Goal: Task Accomplishment & Management: Manage account settings

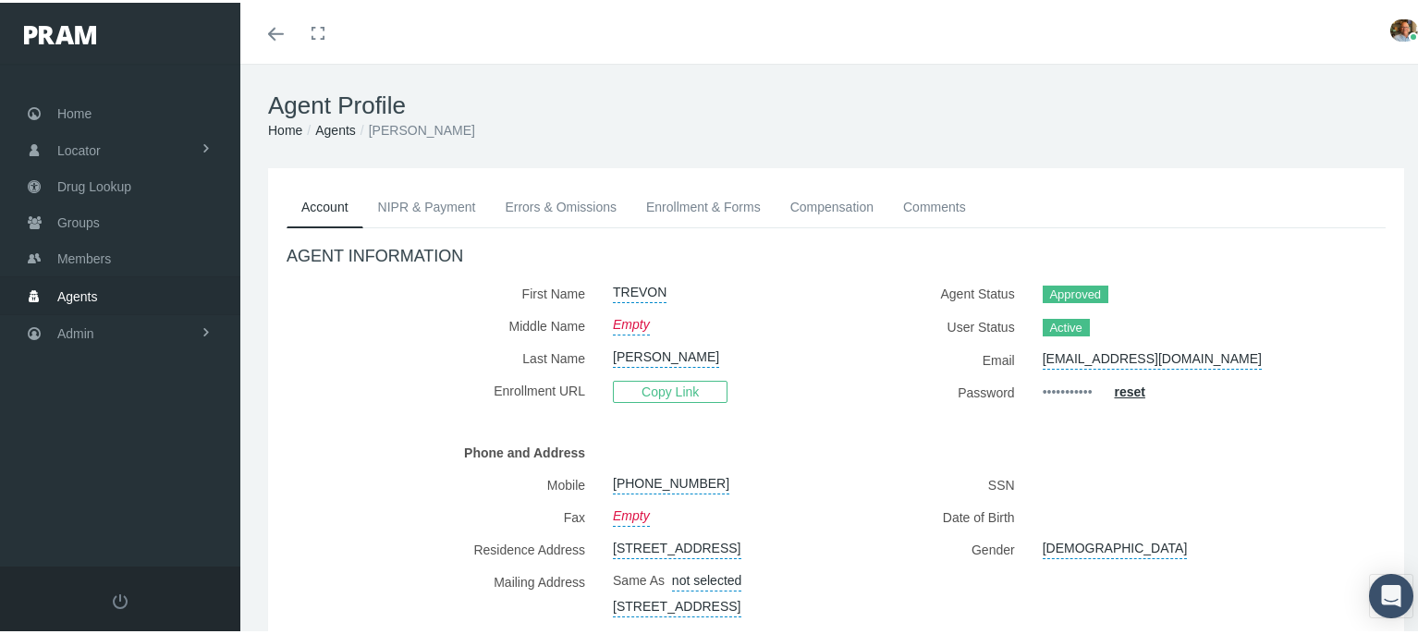
click at [656, 202] on link "Enrollment & Forms" at bounding box center [703, 204] width 144 height 41
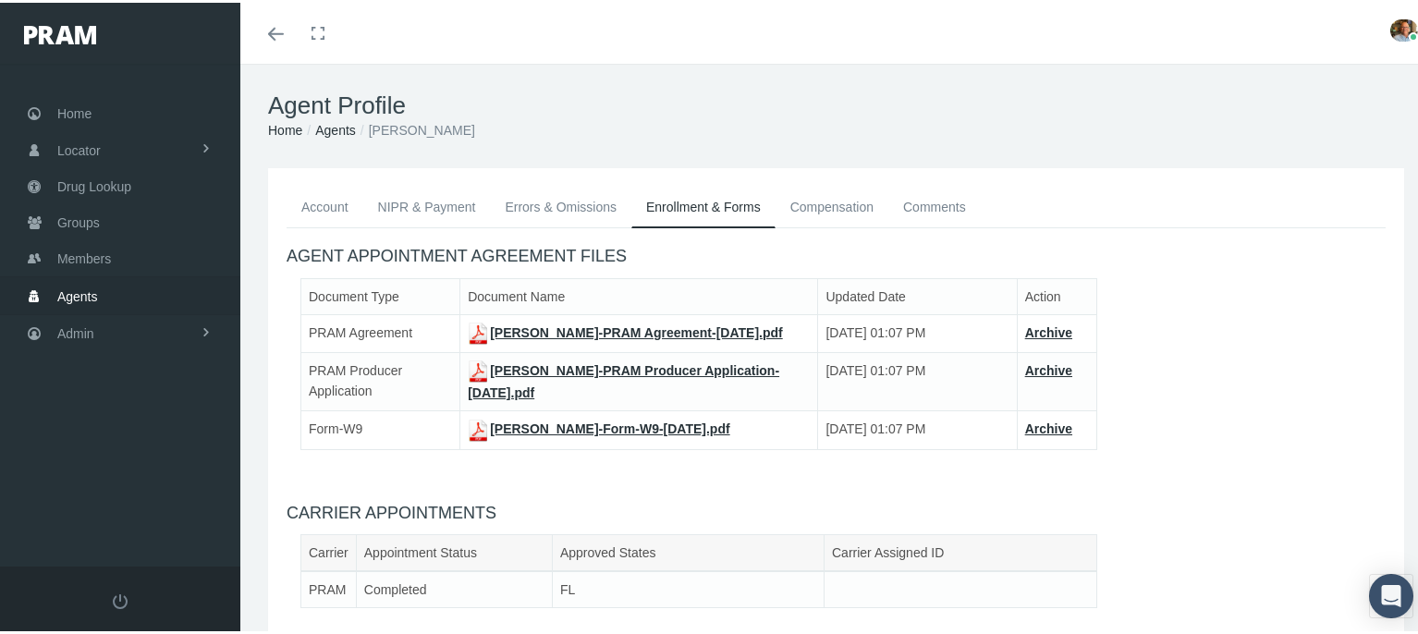
click at [307, 204] on link "Account" at bounding box center [324, 204] width 77 height 41
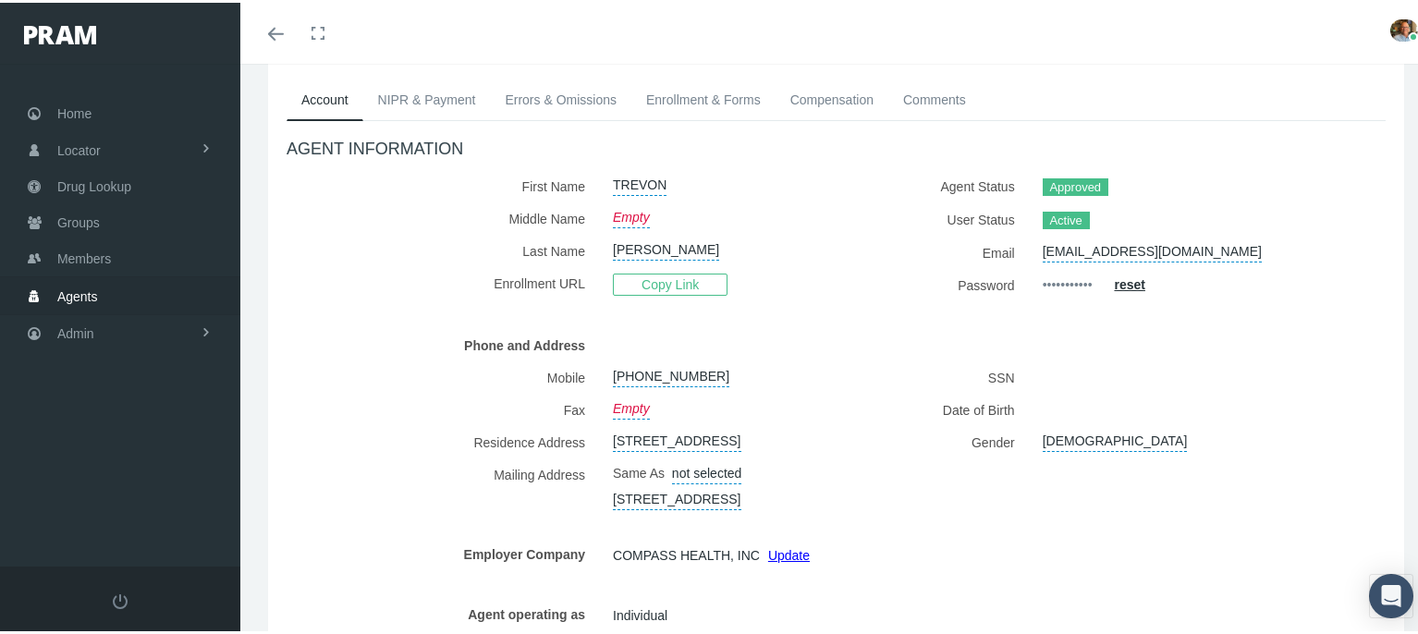
scroll to position [277, 0]
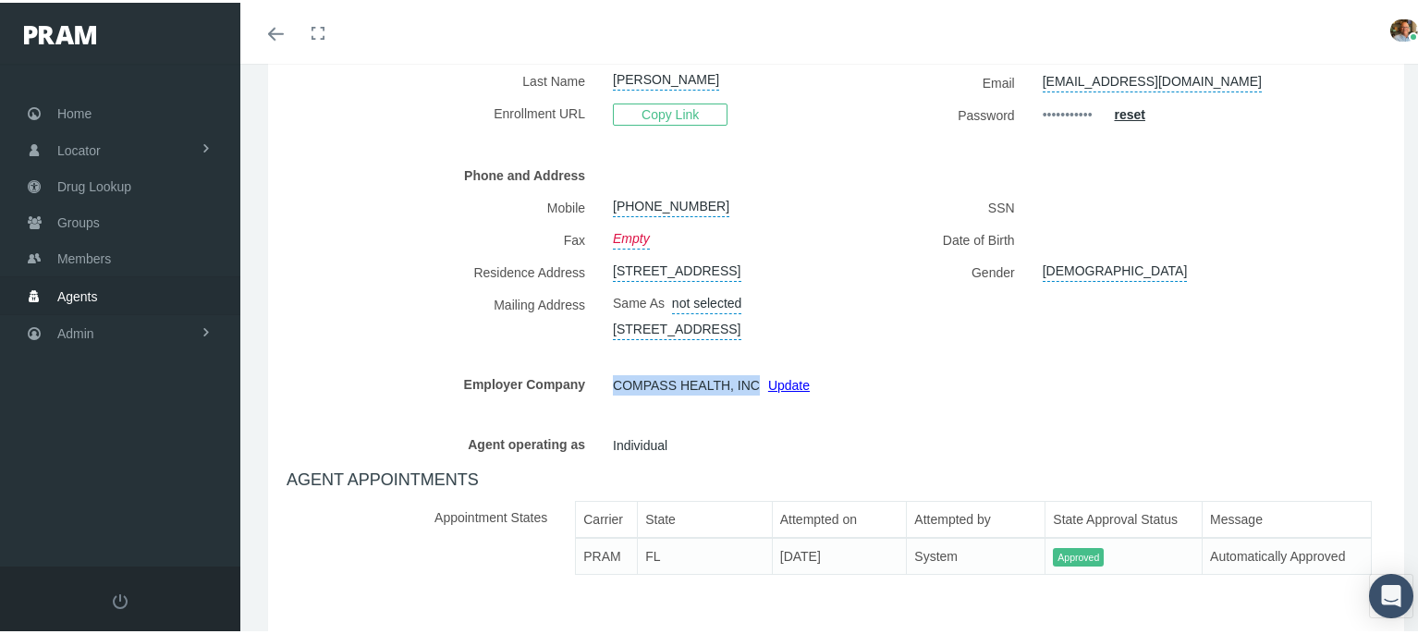
drag, startPoint x: 611, startPoint y: 420, endPoint x: 743, endPoint y: 418, distance: 132.2
click at [743, 396] on span "COMPASS HEALTH, INC" at bounding box center [686, 383] width 147 height 28
copy span "COMPASS HEALTH, INC"
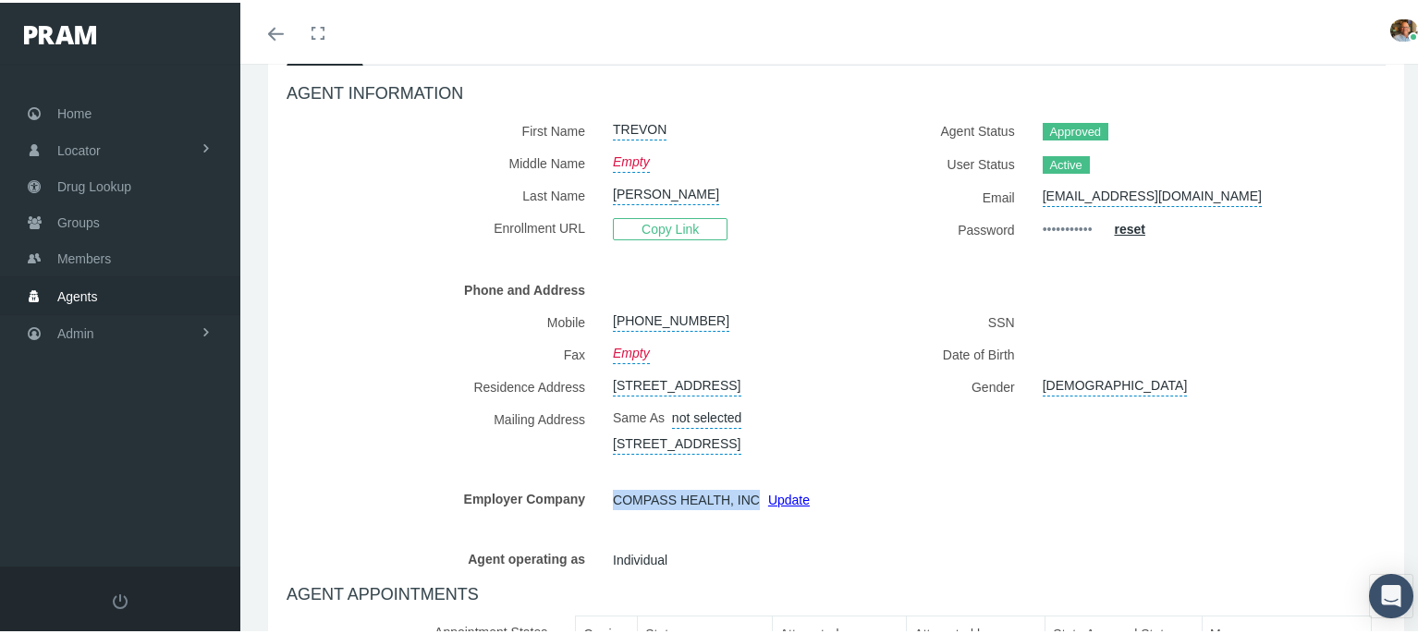
scroll to position [0, 0]
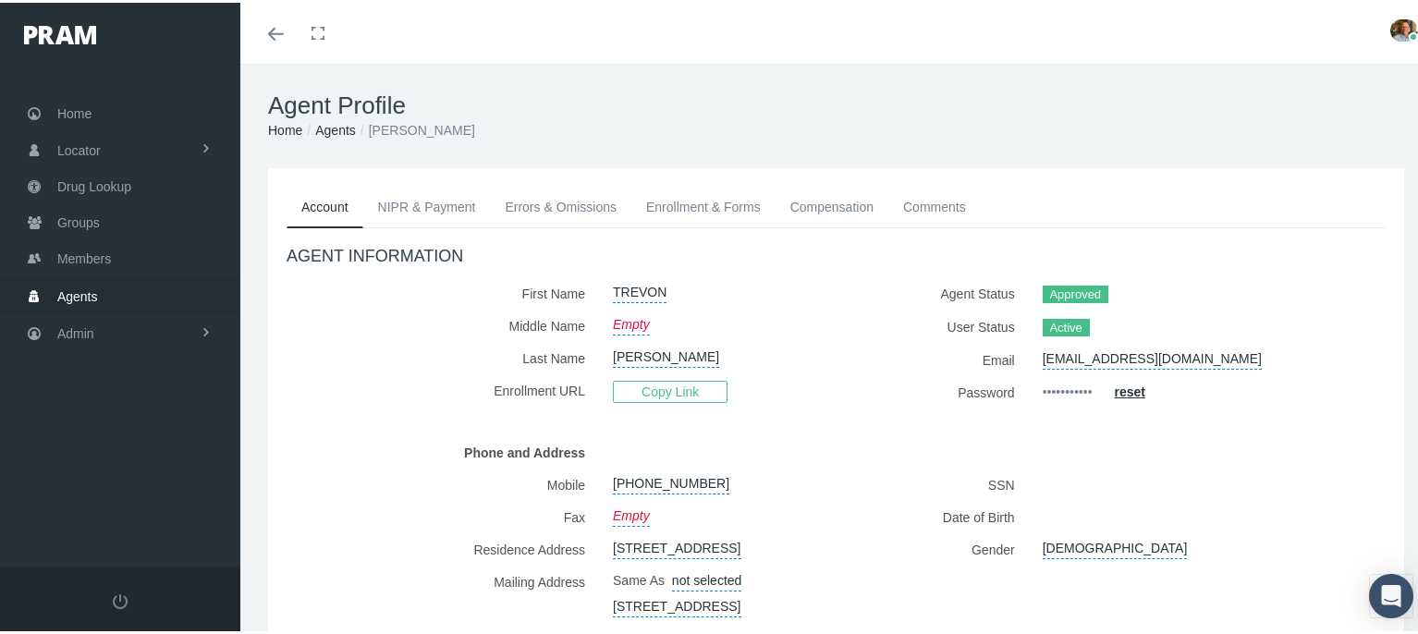
click at [931, 209] on link "Comments" at bounding box center [934, 204] width 92 height 41
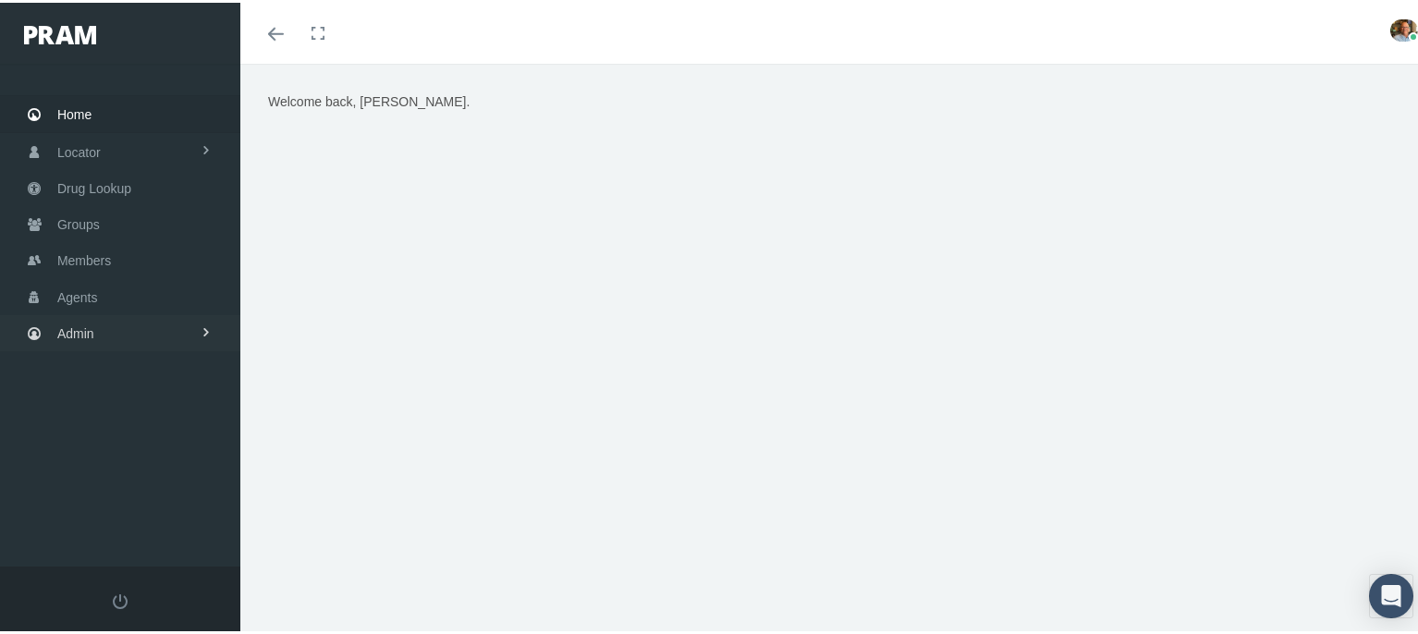
click at [75, 325] on span "Admin" at bounding box center [75, 330] width 37 height 35
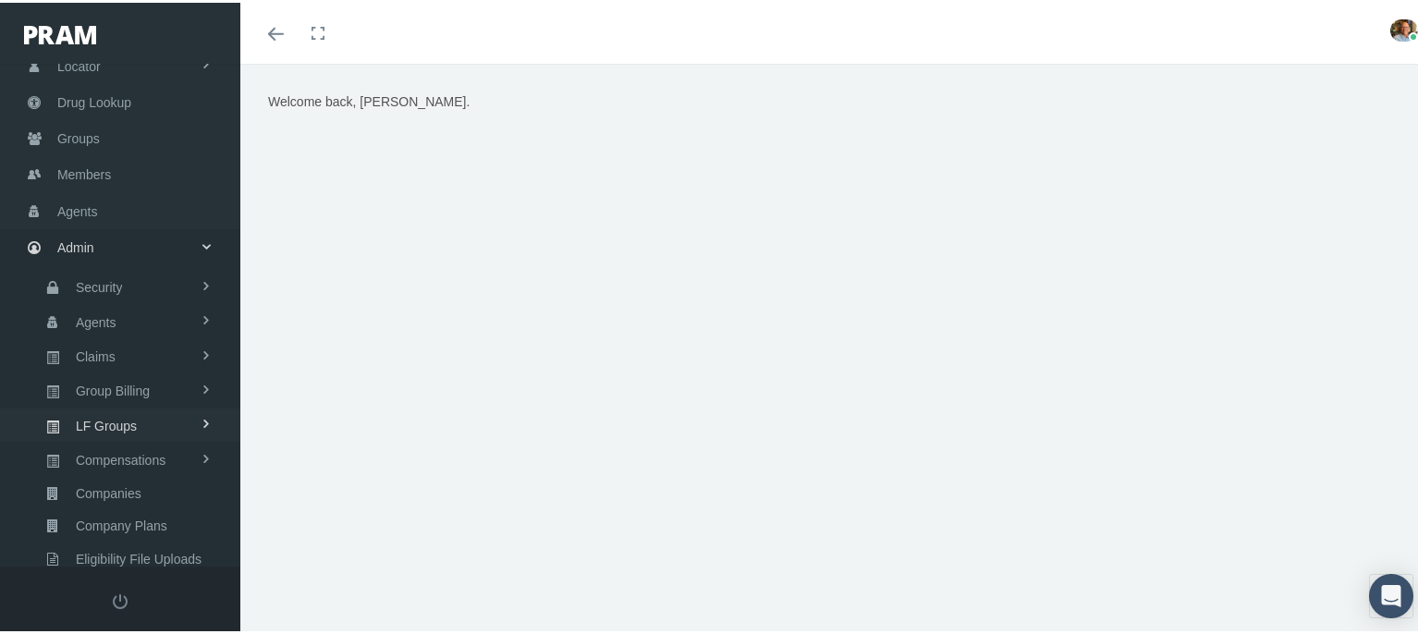
scroll to position [92, 0]
click at [98, 469] on span "Companies" at bounding box center [109, 484] width 66 height 31
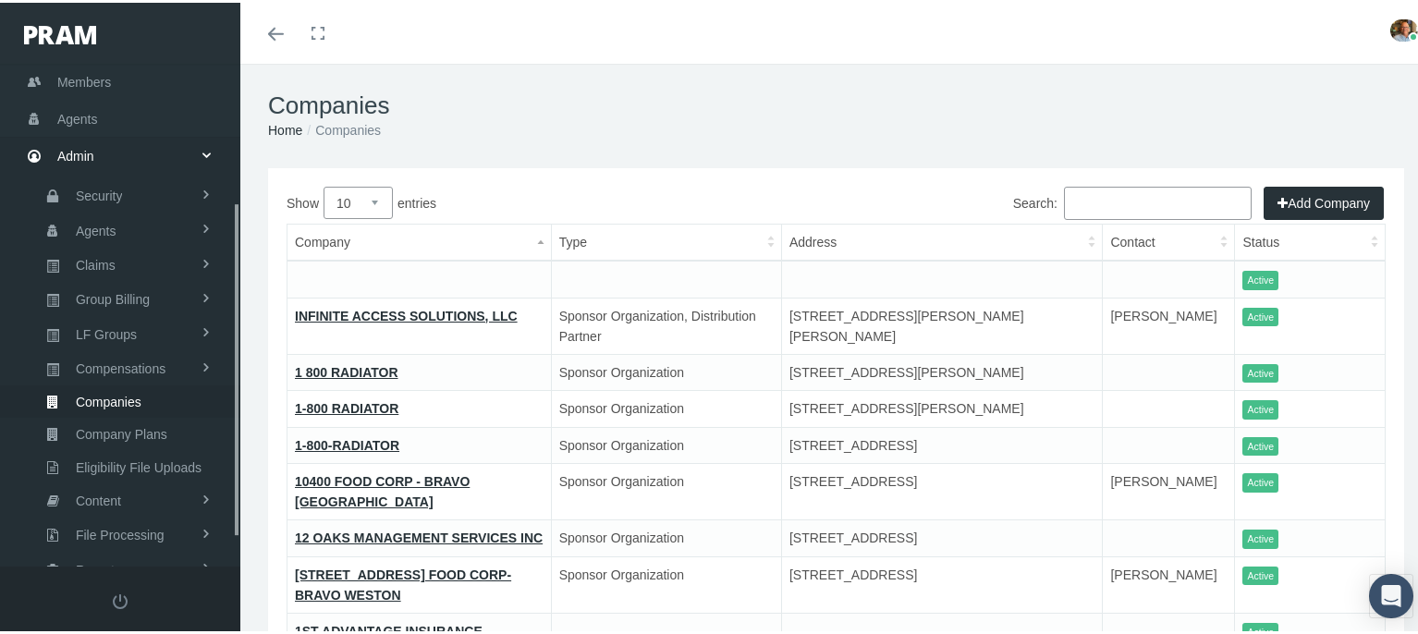
scroll to position [250, 0]
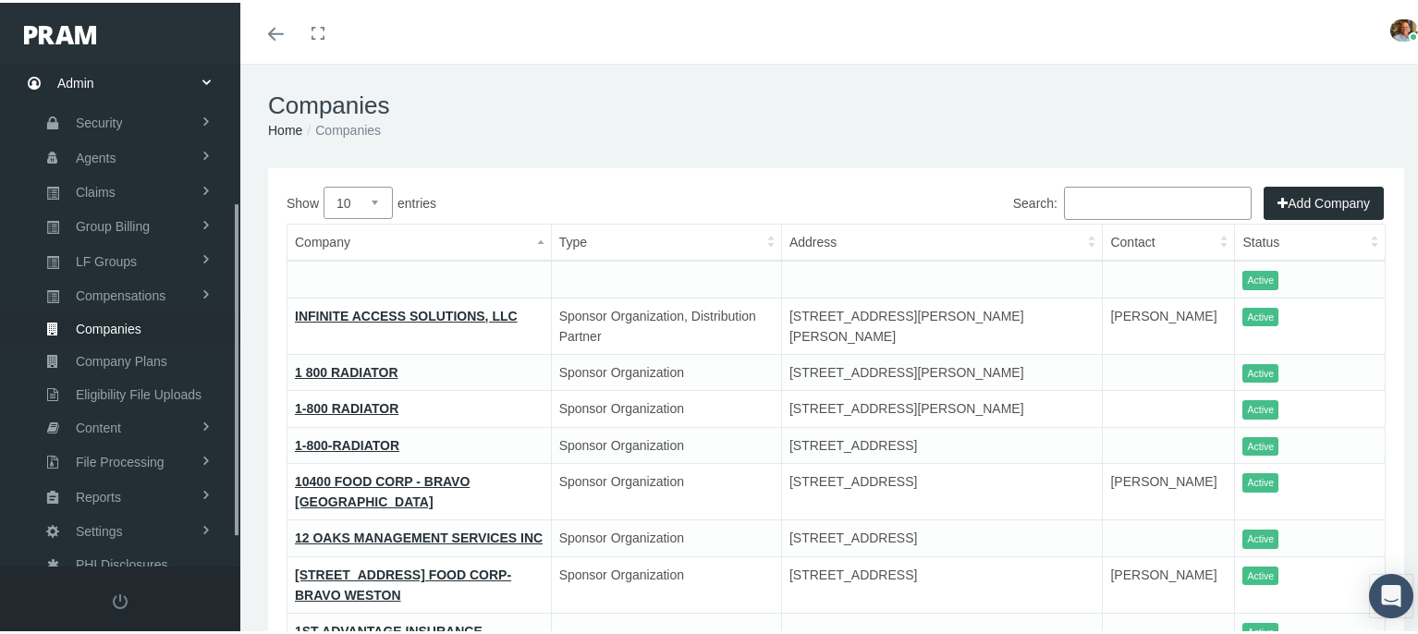
click at [1113, 189] on input "Search:" at bounding box center [1158, 200] width 188 height 33
paste input "COMPASS HEALTH, INC"
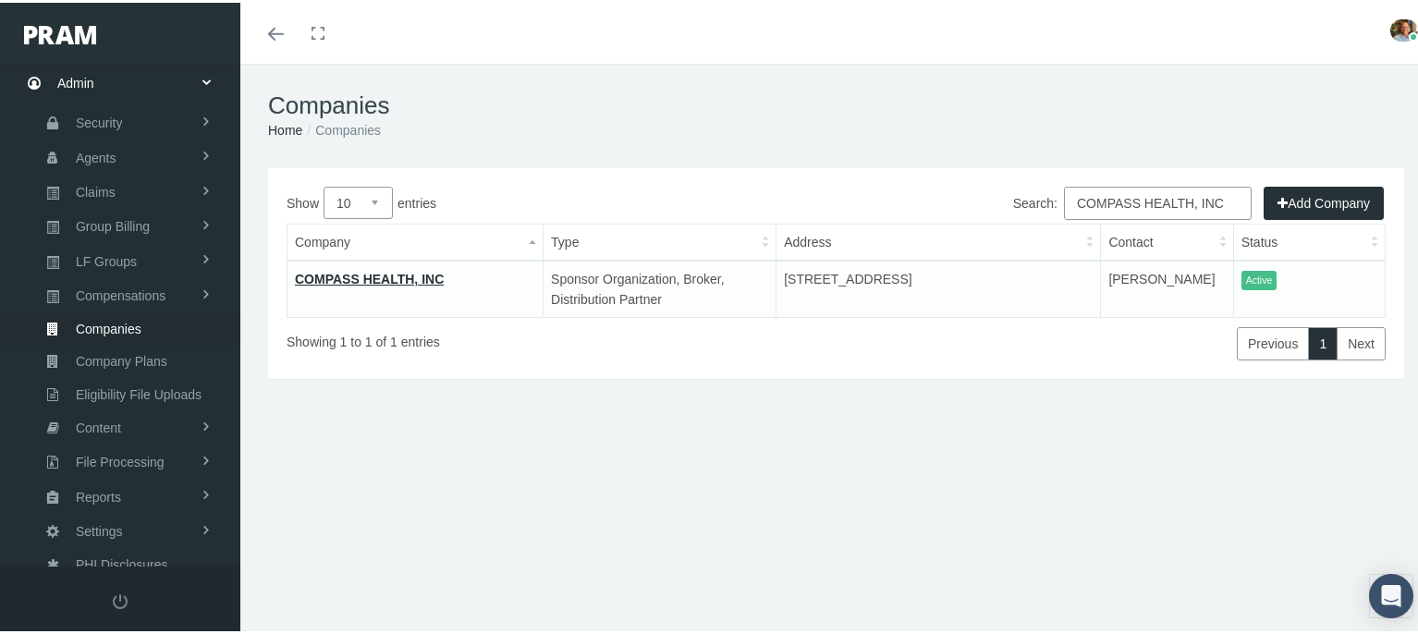
type input "COMPASS HEALTH, INC"
click at [357, 273] on link "COMPASS HEALTH, INC" at bounding box center [369, 276] width 149 height 15
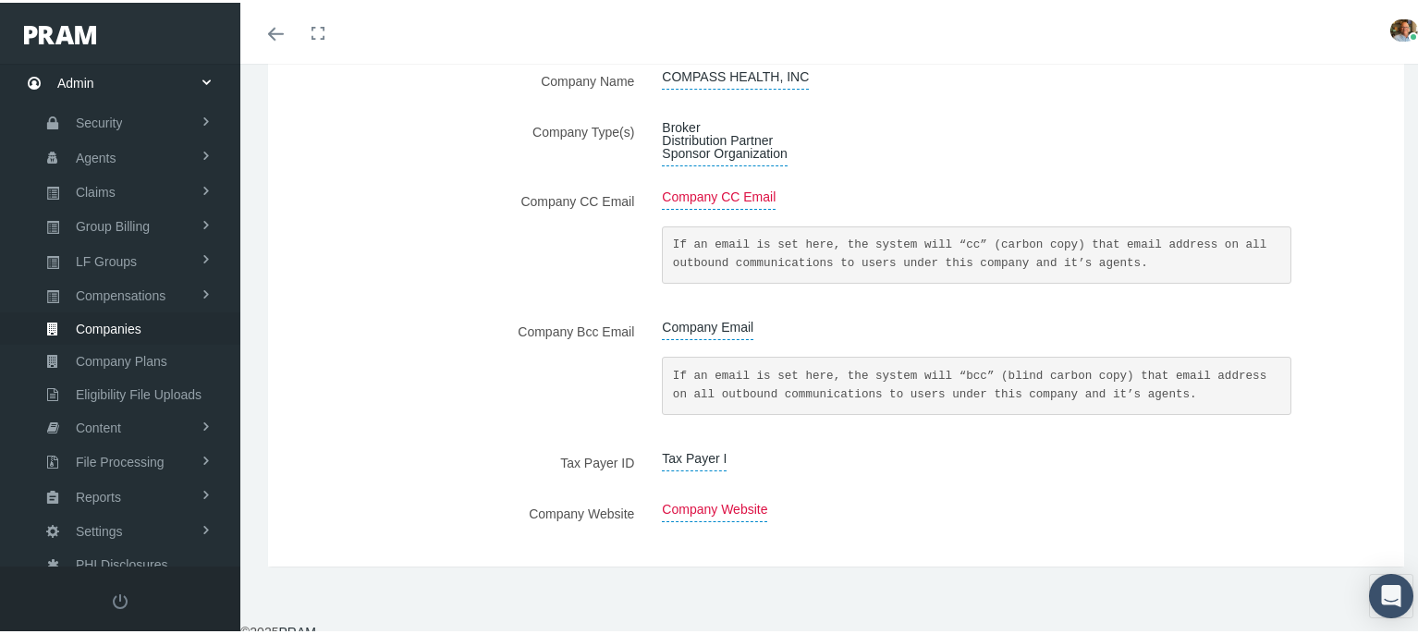
scroll to position [283, 0]
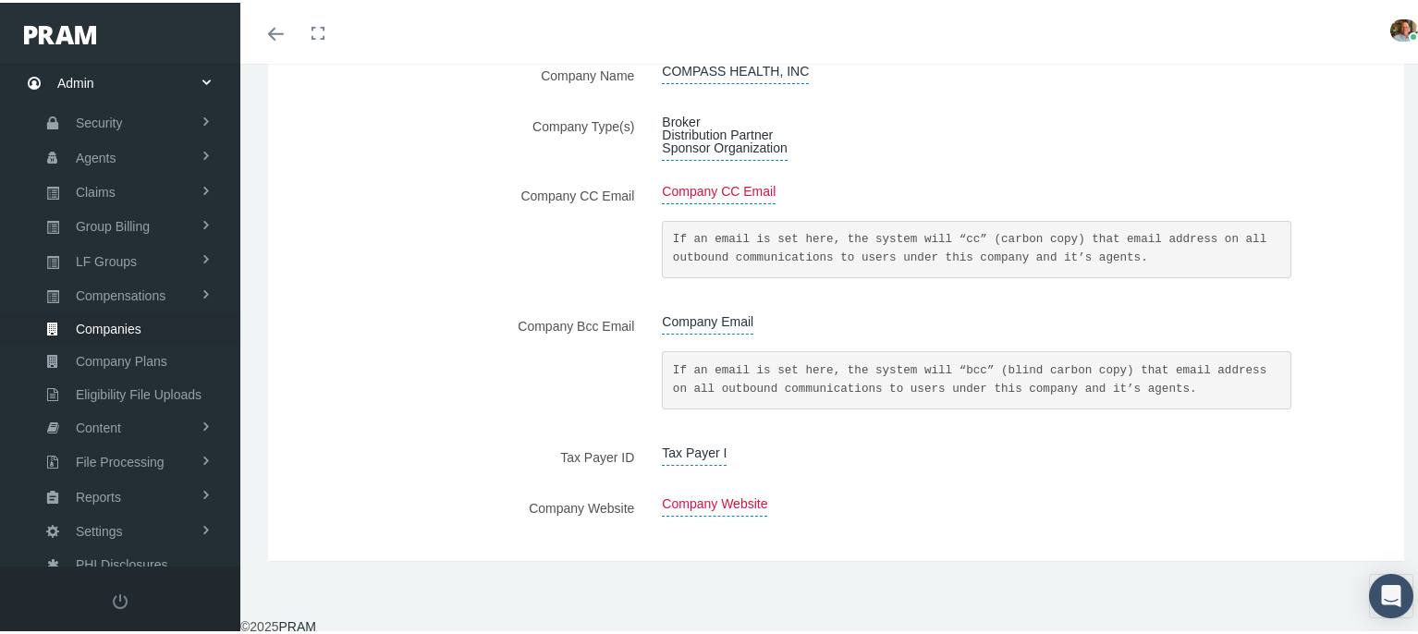
click at [1285, 187] on div "Company CC Email" at bounding box center [976, 193] width 657 height 32
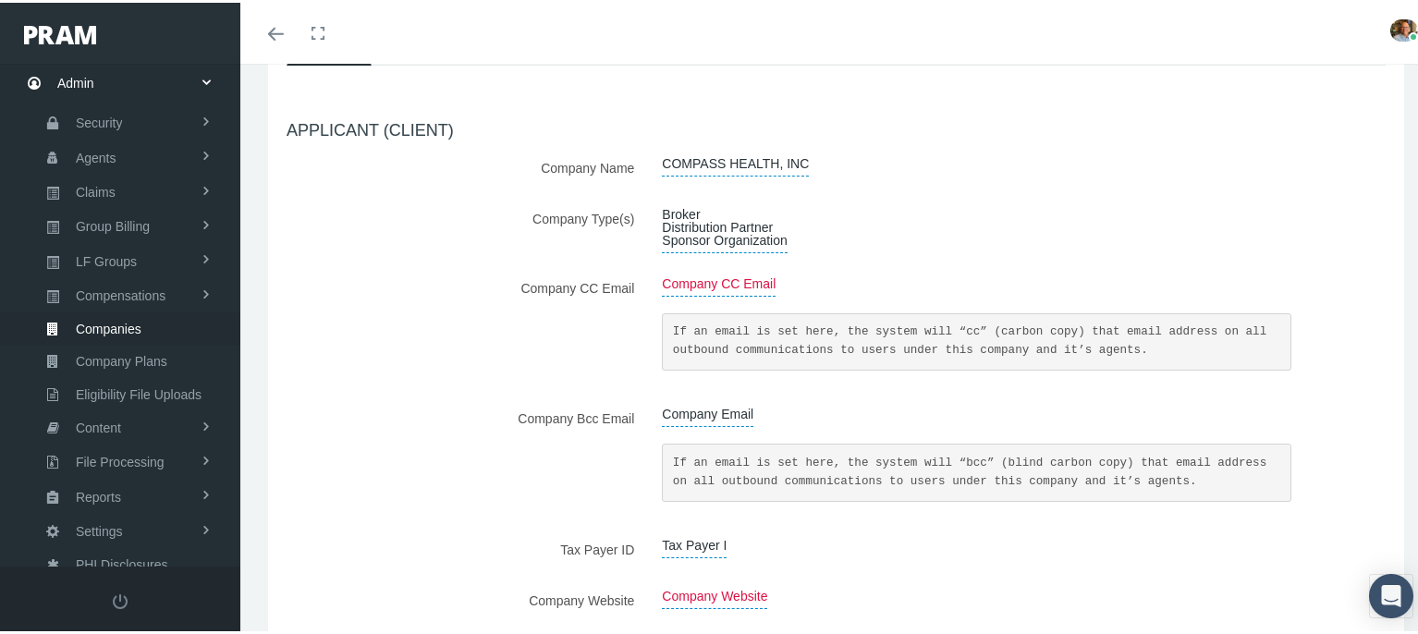
click at [733, 416] on span "Company Email" at bounding box center [707, 411] width 91 height 25
click at [803, 419] on span at bounding box center [809, 416] width 12 height 12
click at [827, 418] on button "submit" at bounding box center [844, 414] width 35 height 30
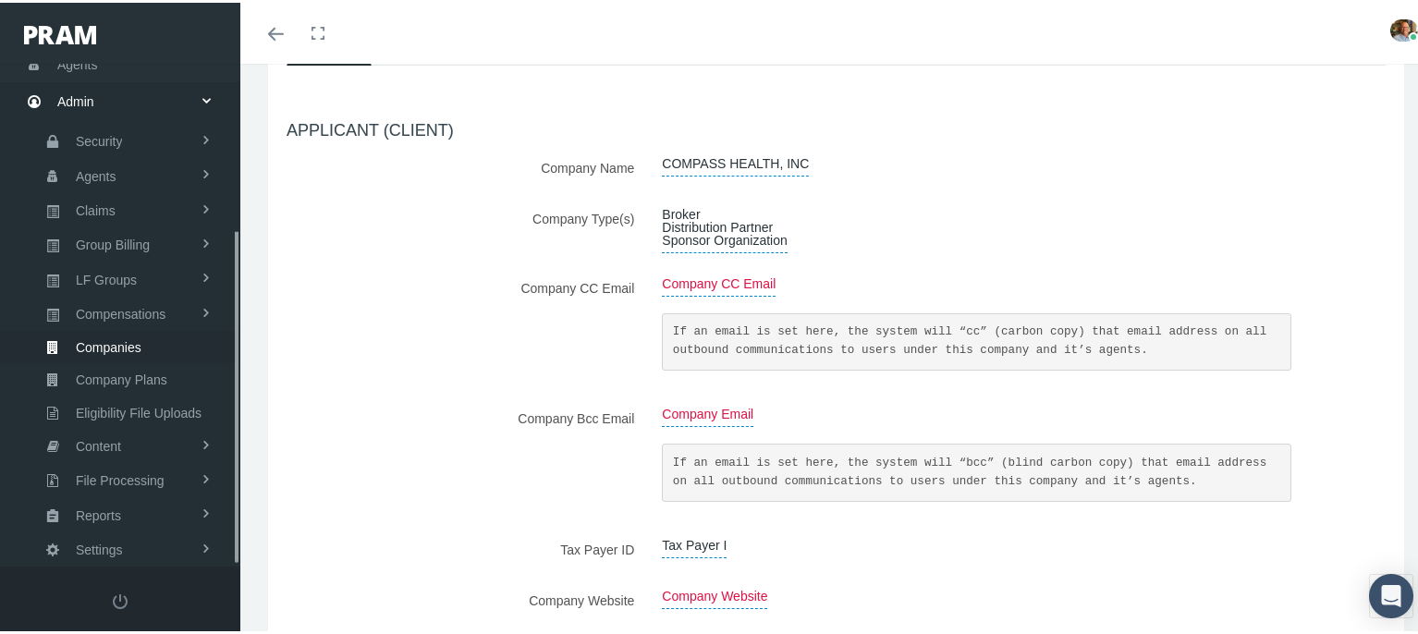
scroll to position [250, 0]
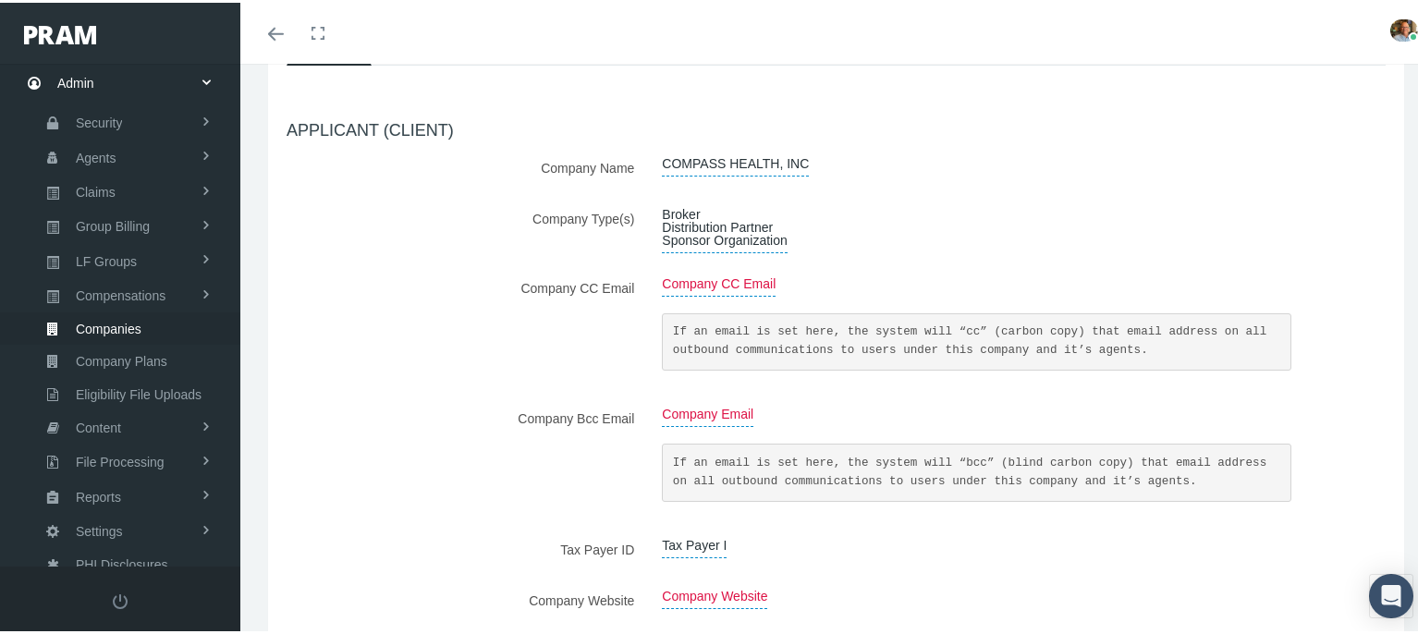
click at [708, 413] on span "Company Email" at bounding box center [707, 411] width 91 height 25
click at [881, 415] on icon "button" at bounding box center [885, 415] width 8 height 18
